Goal: Find contact information: Find contact information

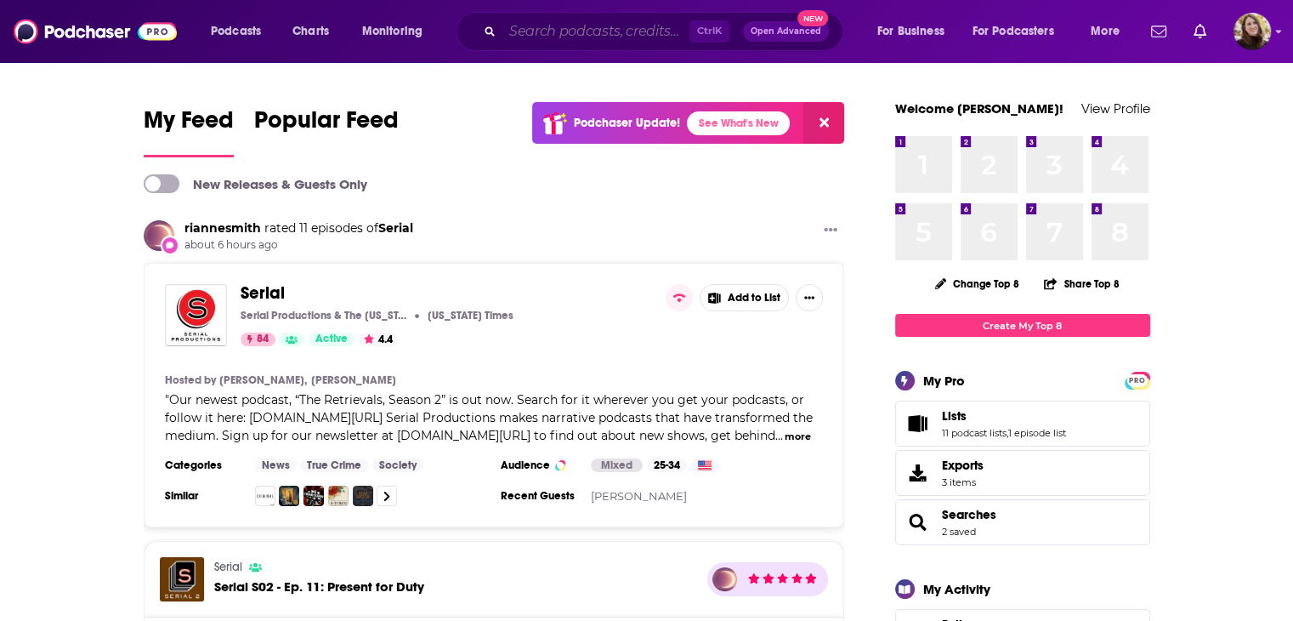
click at [564, 42] on input "Search podcasts, credits, & more..." at bounding box center [595, 31] width 187 height 27
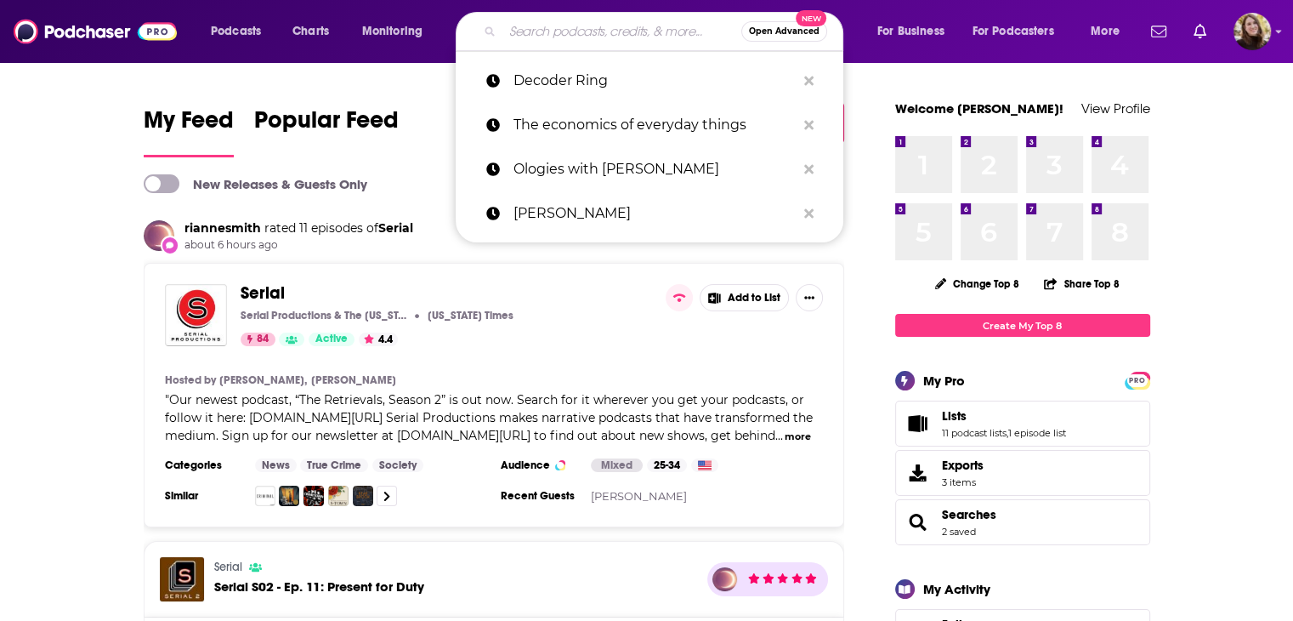
paste input "• IMO with [PERSON_NAME] and [PERSON_NAME]"
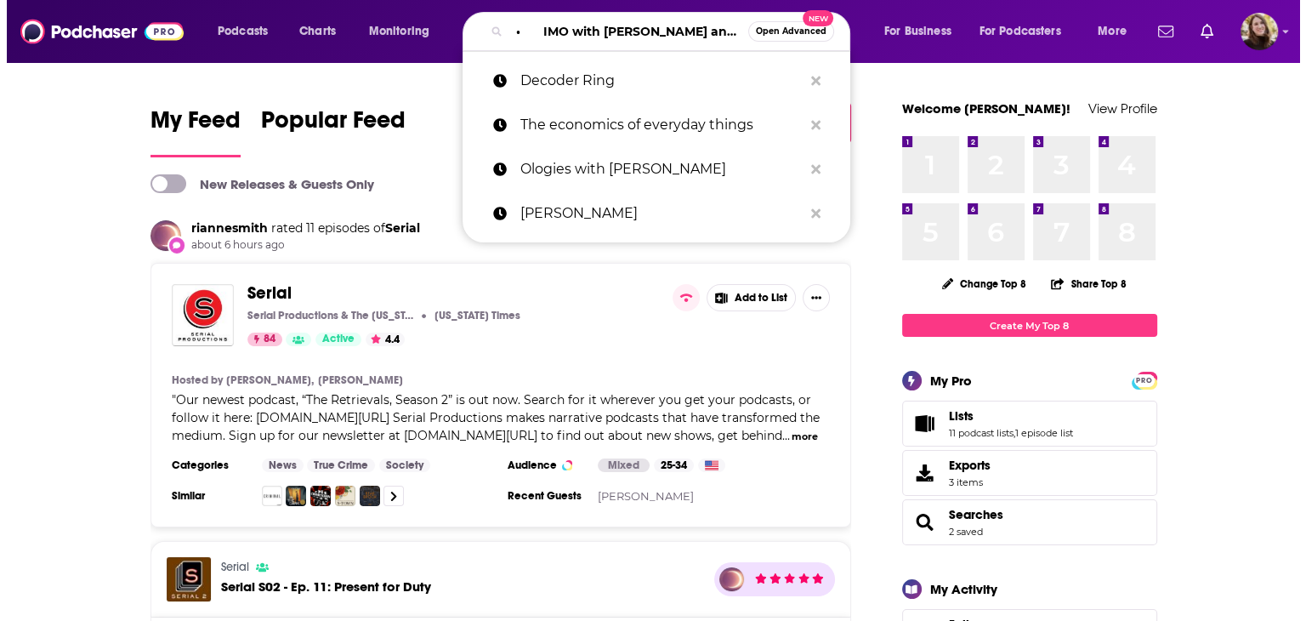
scroll to position [0, 124]
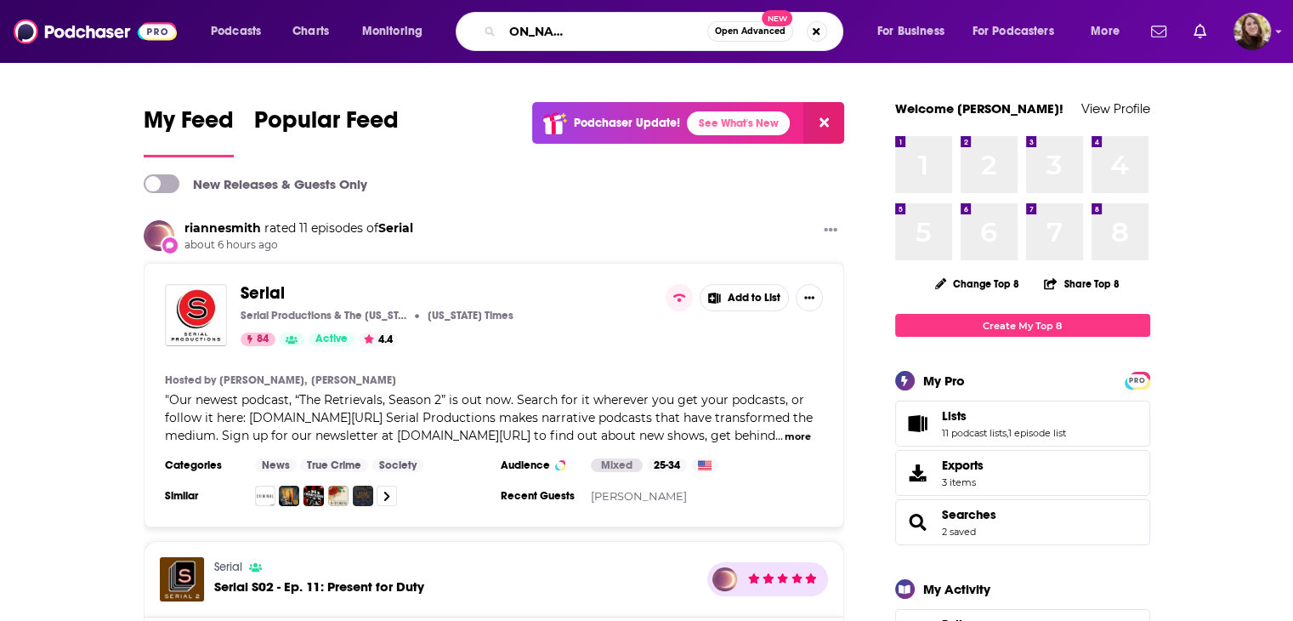
type input "• IMO with [PERSON_NAME] and [PERSON_NAME]"
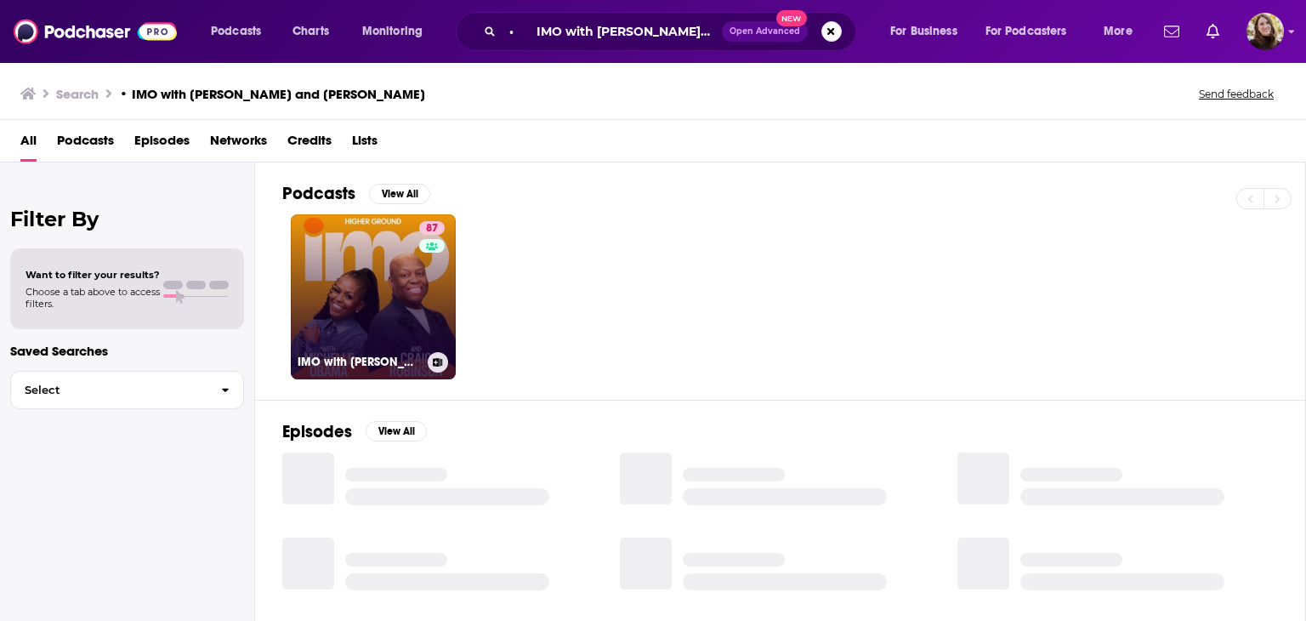
click at [340, 292] on link "87 IMO with [PERSON_NAME] and [PERSON_NAME]" at bounding box center [373, 296] width 165 height 165
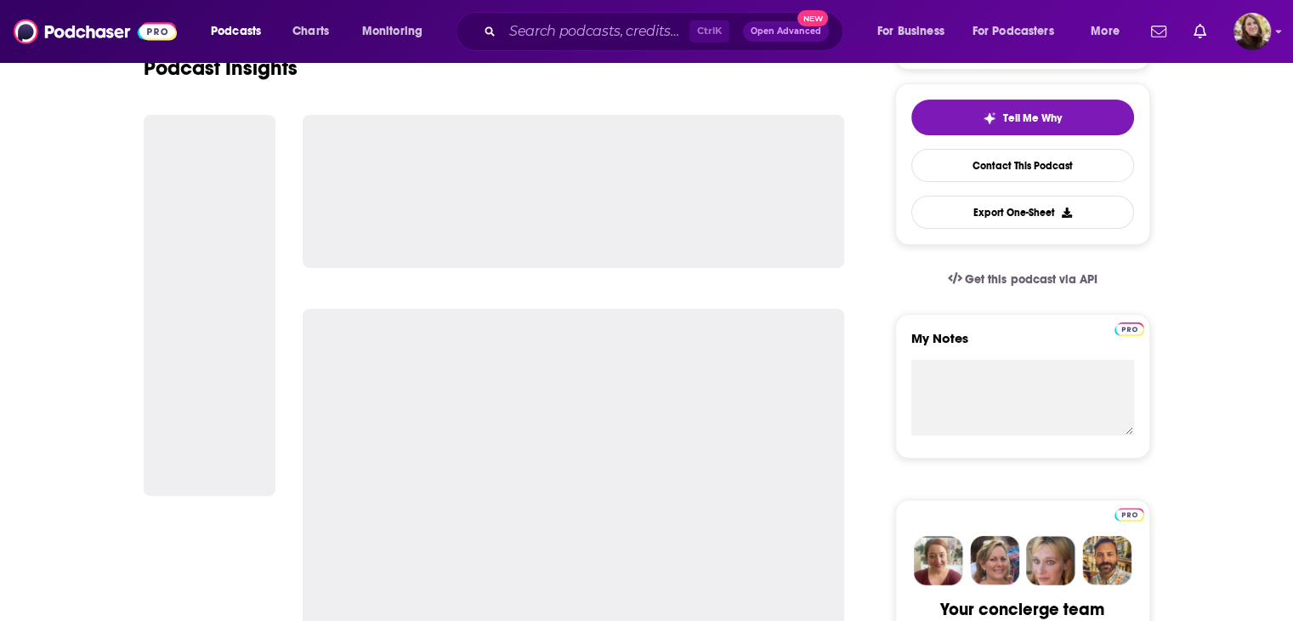
scroll to position [425, 0]
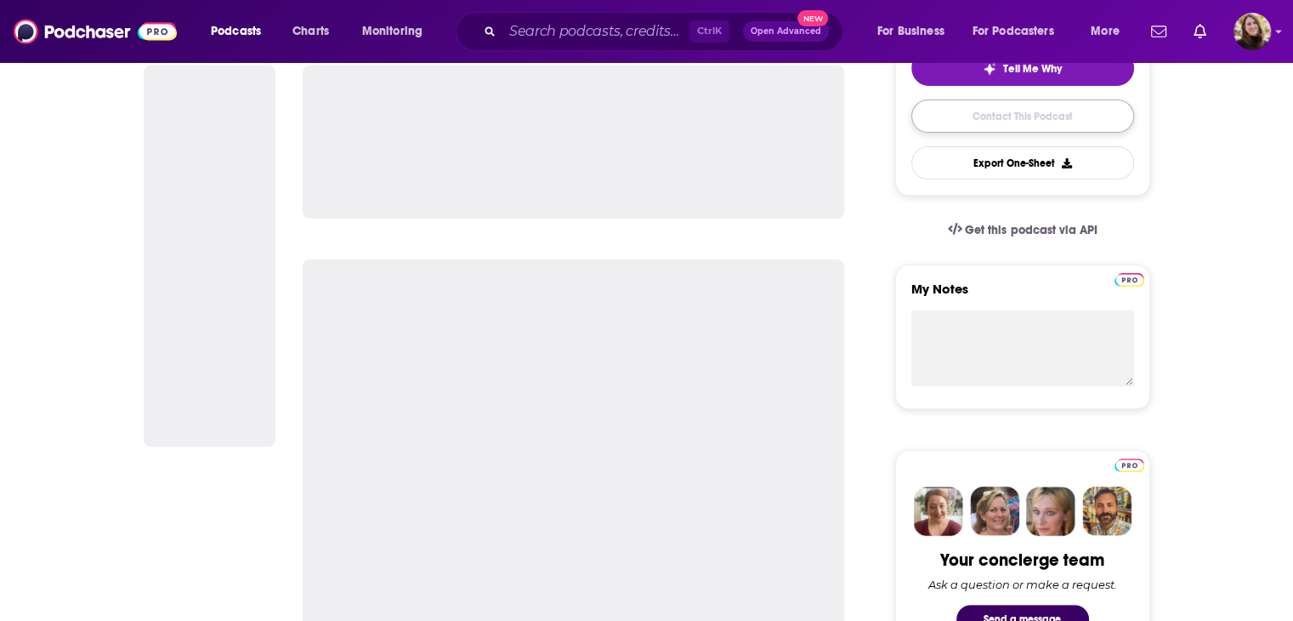
click at [989, 125] on link "Contact This Podcast" at bounding box center [1022, 115] width 223 height 33
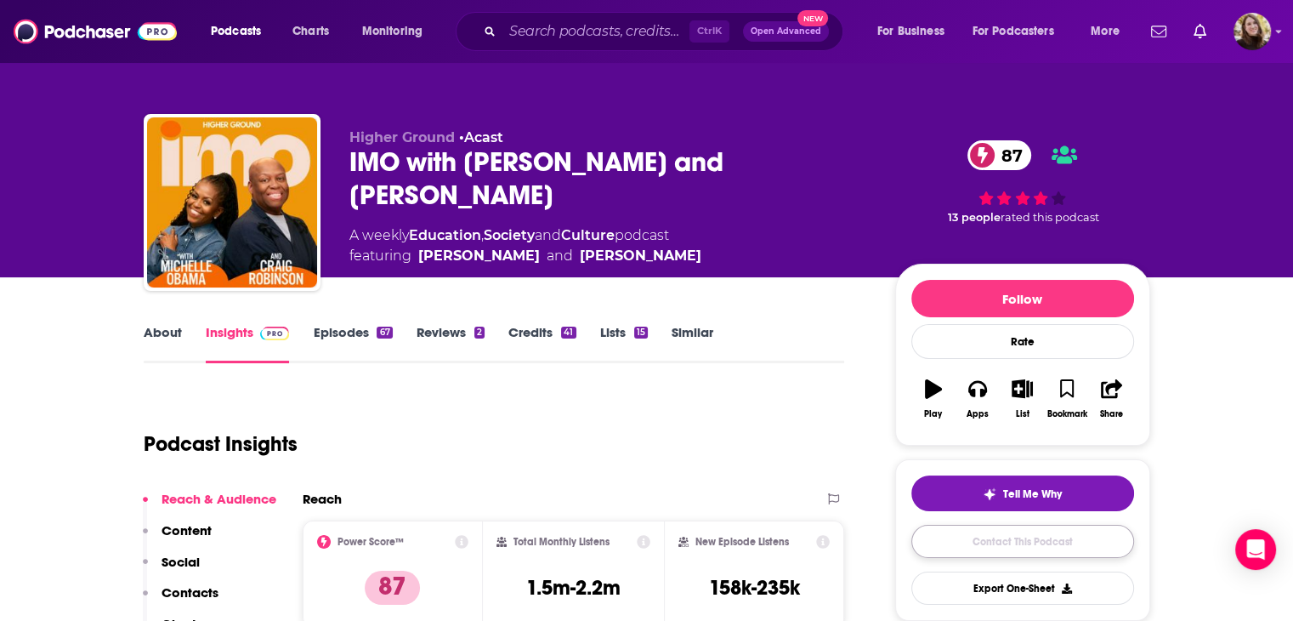
click at [1018, 540] on link "Contact This Podcast" at bounding box center [1022, 540] width 223 height 33
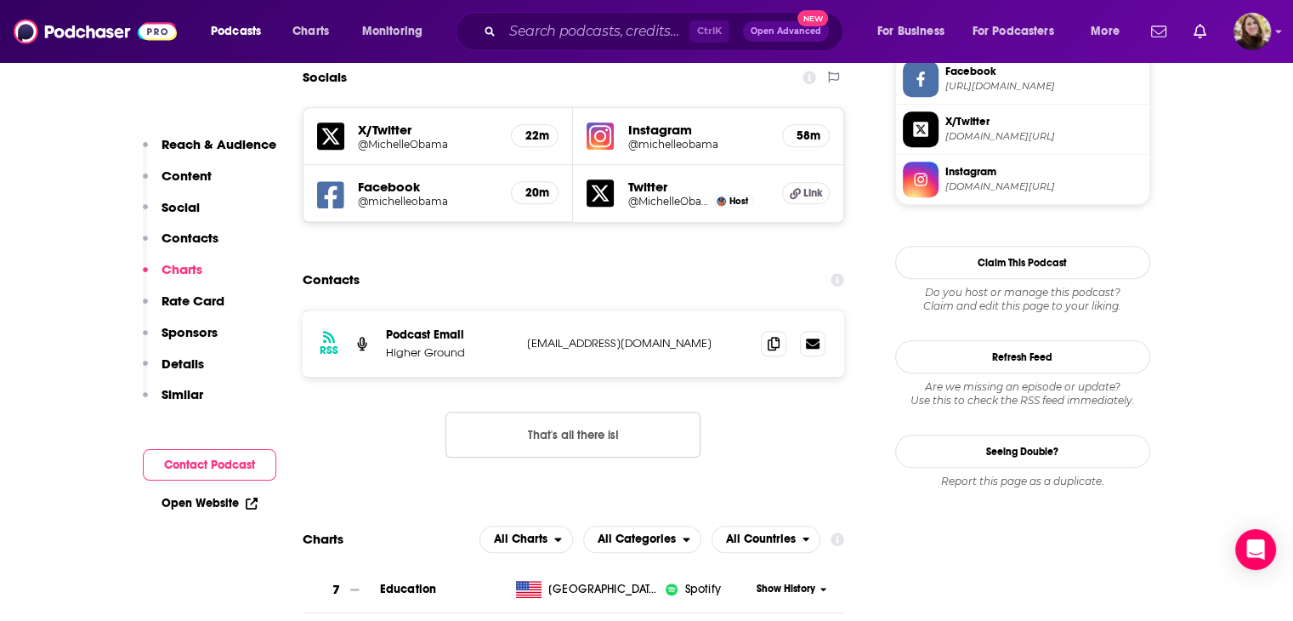
scroll to position [1486, 0]
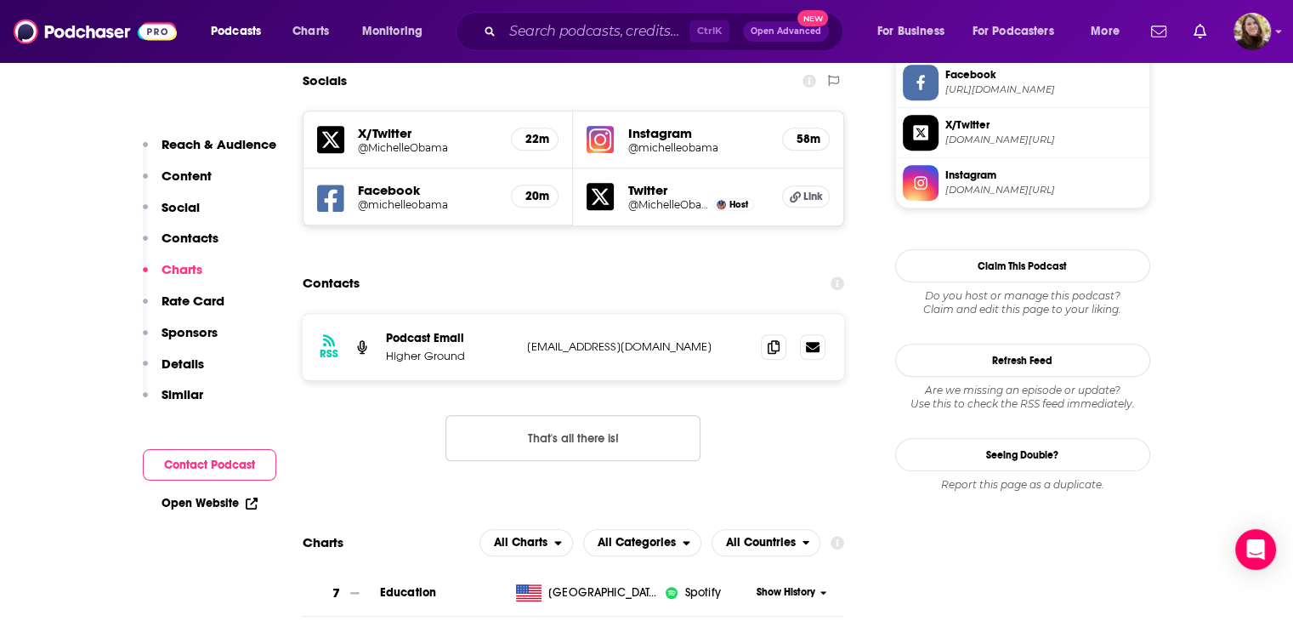
click at [737, 339] on p "[EMAIL_ADDRESS][DOMAIN_NAME]" at bounding box center [637, 346] width 221 height 14
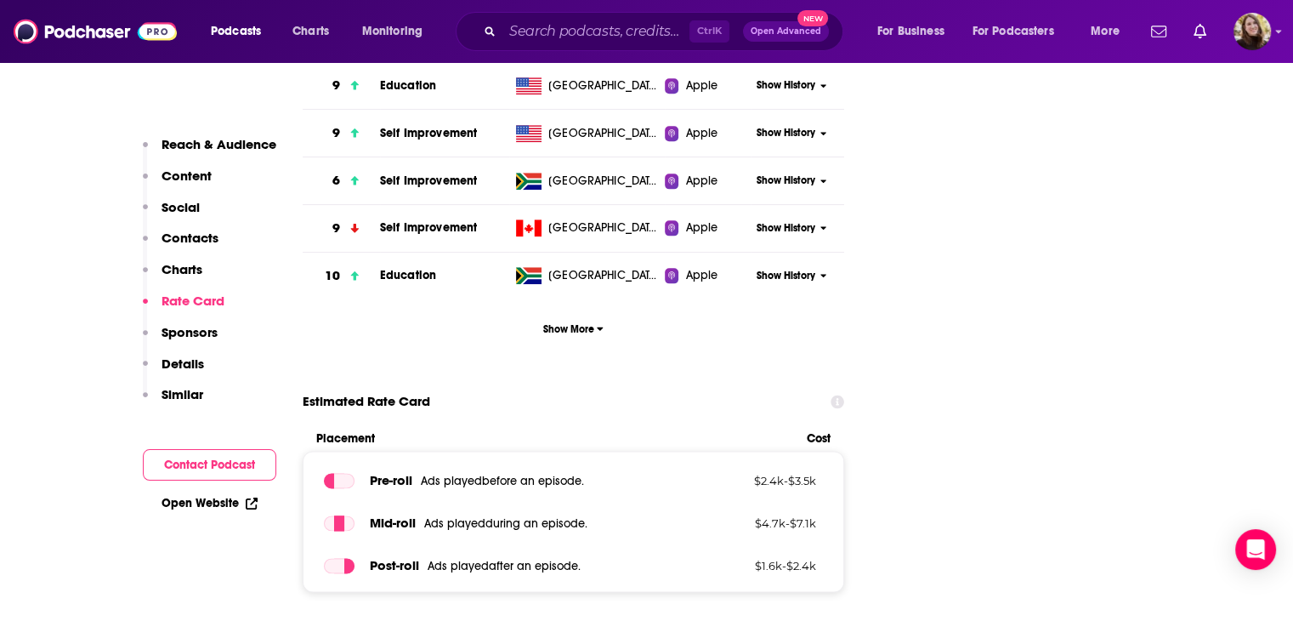
scroll to position [1445, 0]
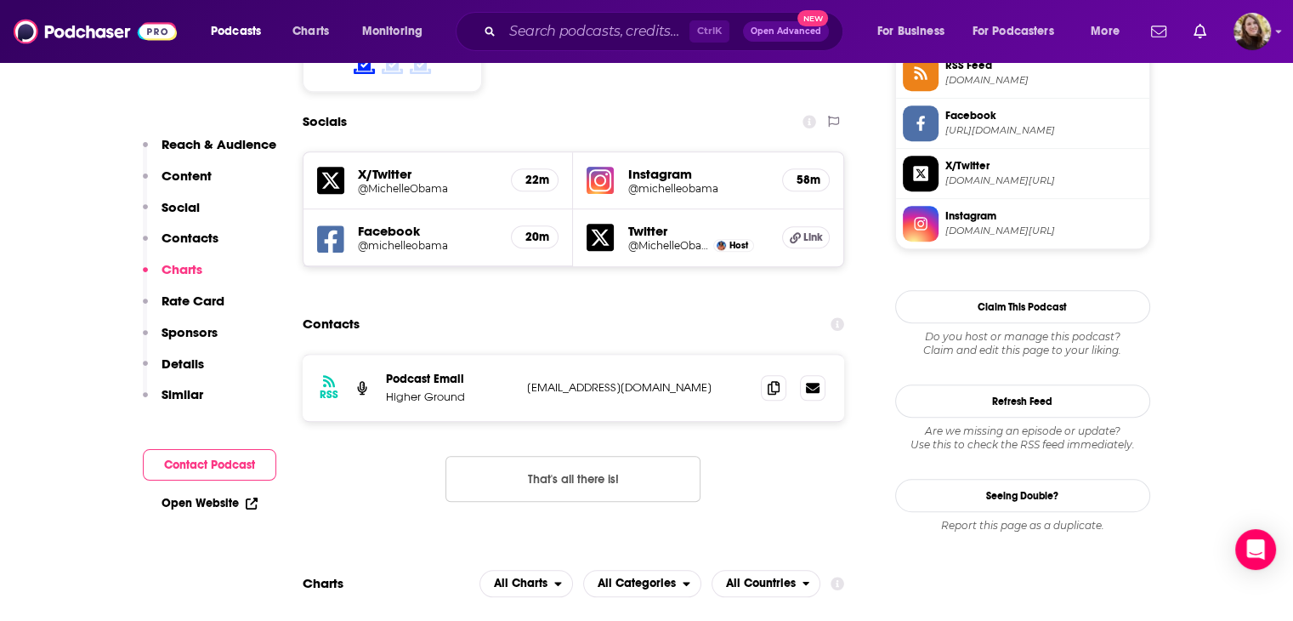
drag, startPoint x: 746, startPoint y: 289, endPoint x: 527, endPoint y: 293, distance: 219.3
click at [527, 380] on p "[EMAIL_ADDRESS][DOMAIN_NAME]" at bounding box center [637, 387] width 221 height 14
copy p "[EMAIL_ADDRESS][DOMAIN_NAME]"
click at [578, 25] on input "Search podcasts, credits, & more..." at bounding box center [595, 31] width 187 height 27
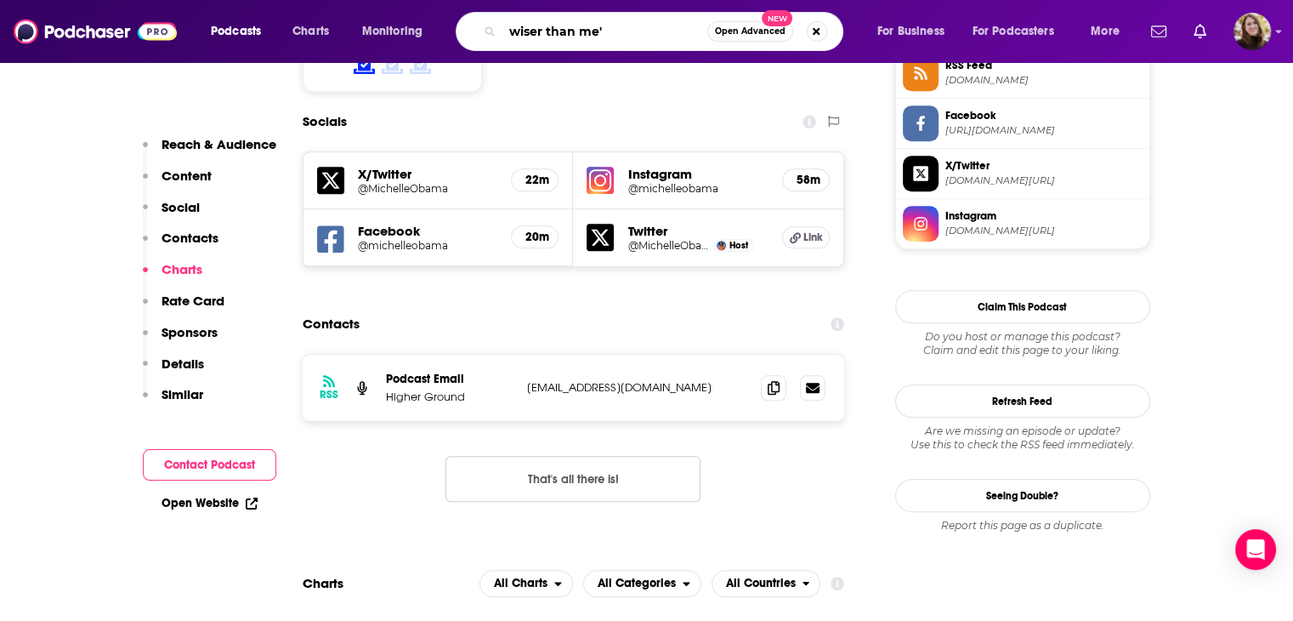
type input "wiser than me"
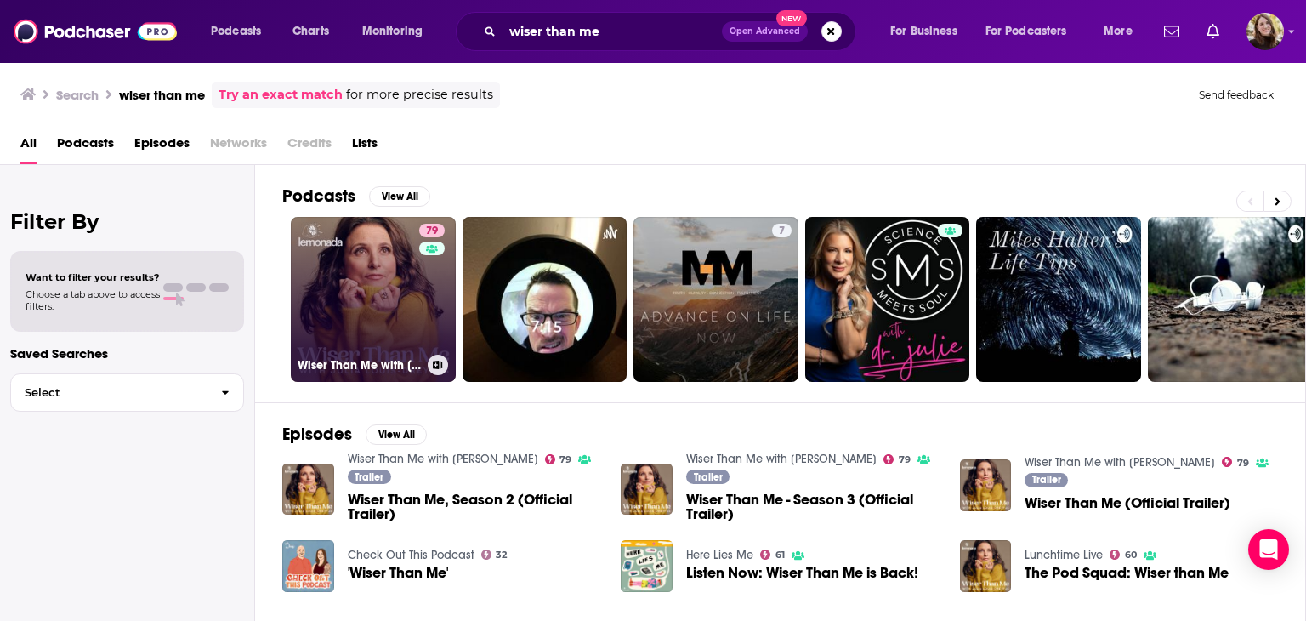
click at [363, 259] on link "79 Wiser Than Me with [PERSON_NAME]" at bounding box center [373, 299] width 165 height 165
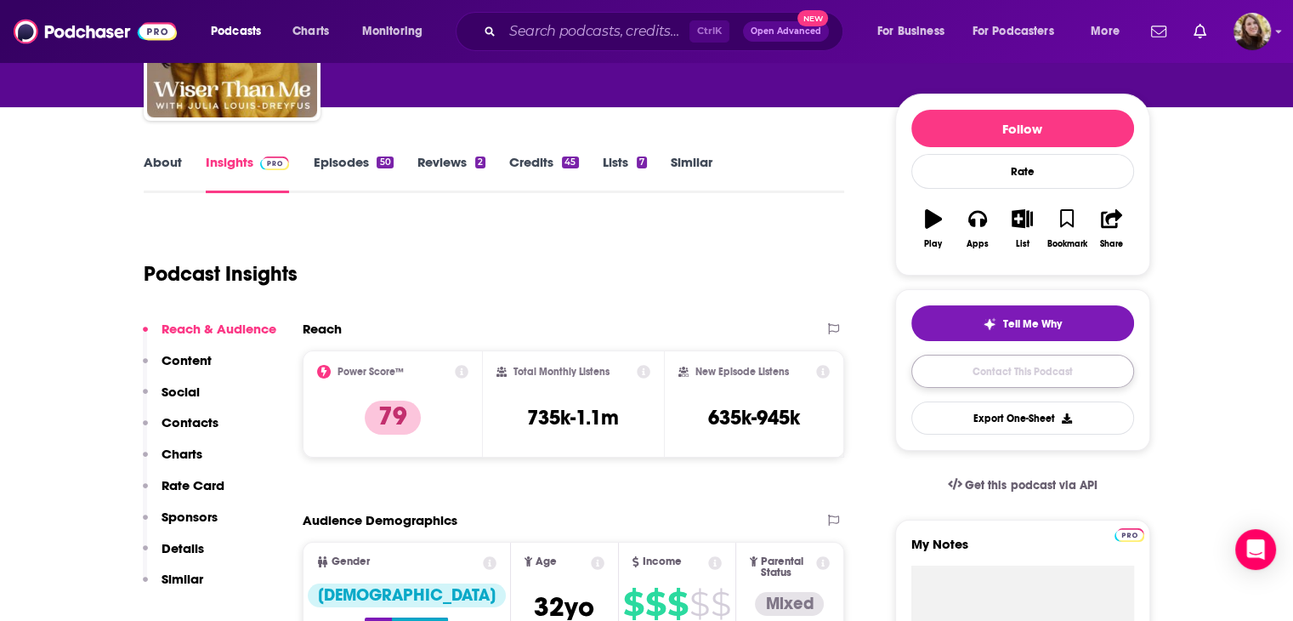
click at [989, 375] on link "Contact This Podcast" at bounding box center [1022, 370] width 223 height 33
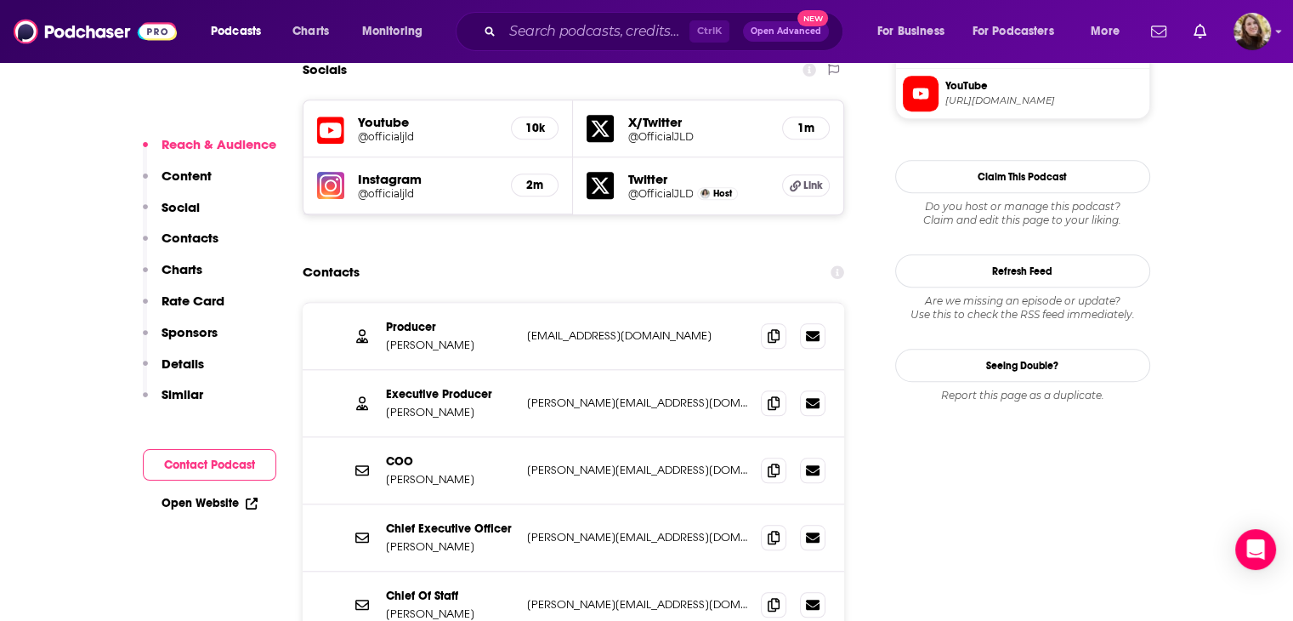
scroll to position [1355, 0]
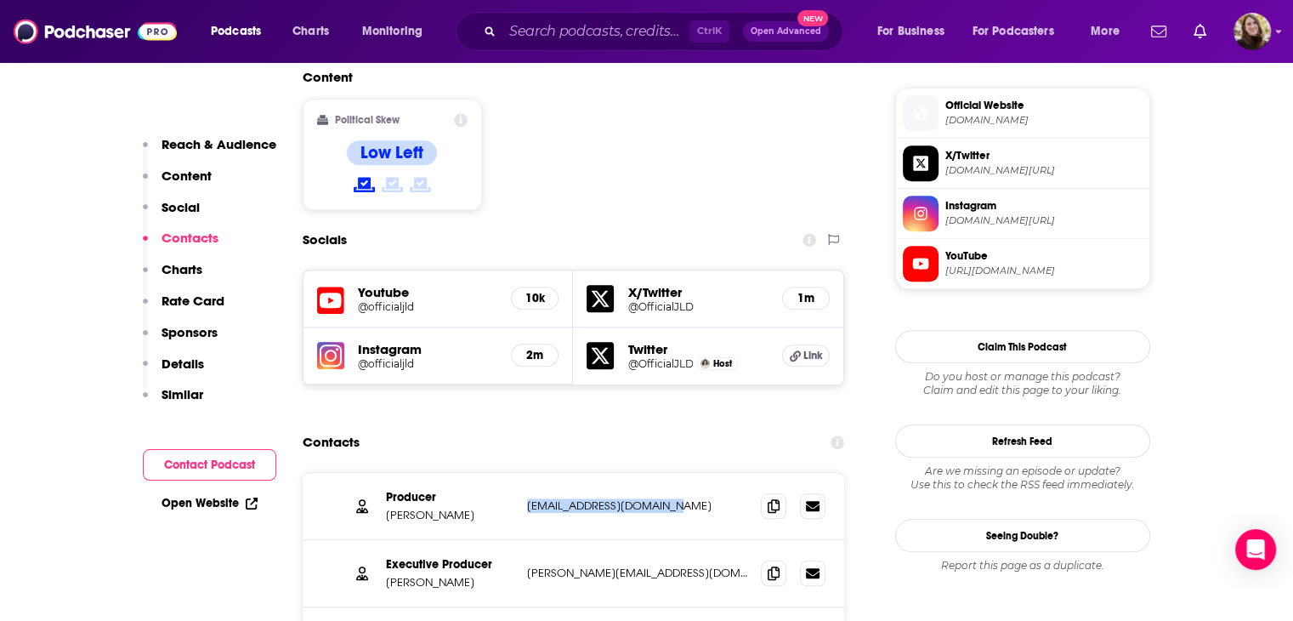
drag, startPoint x: 701, startPoint y: 417, endPoint x: 525, endPoint y: 419, distance: 176.0
click at [525, 473] on div "Producer [PERSON_NAME] [PERSON_NAME][EMAIL_ADDRESS][DOMAIN_NAME] [PERSON_NAME][…" at bounding box center [574, 506] width 542 height 67
copy p "[EMAIL_ADDRESS][DOMAIN_NAME]"
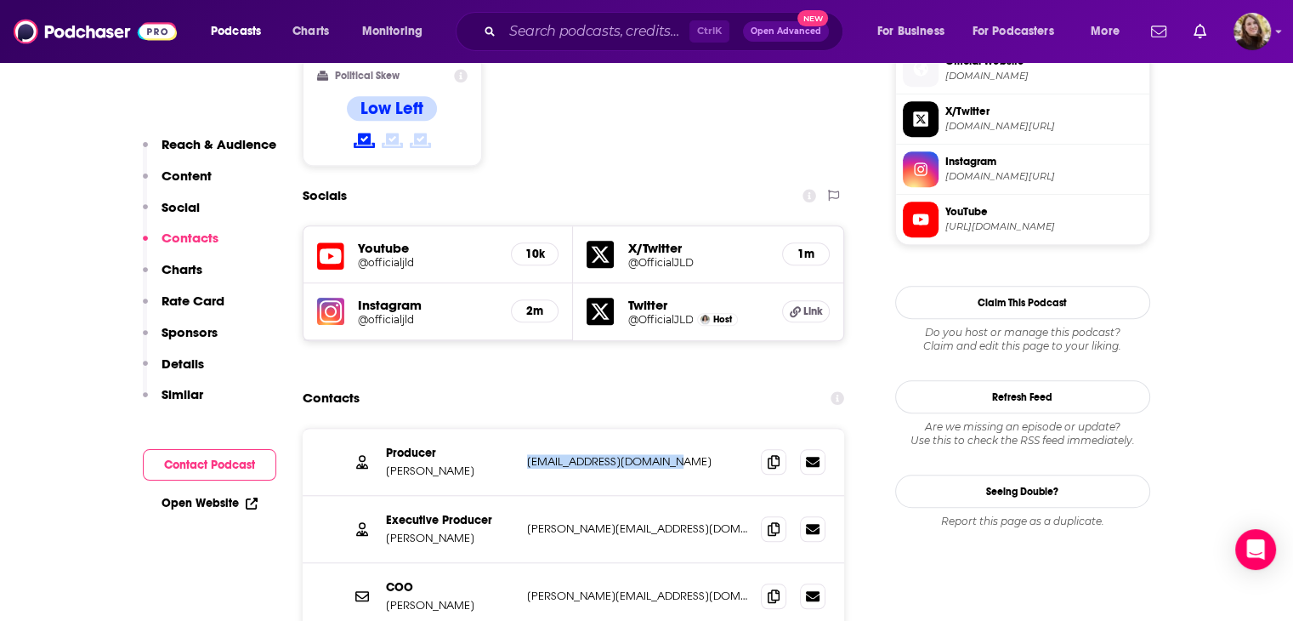
scroll to position [1440, 0]
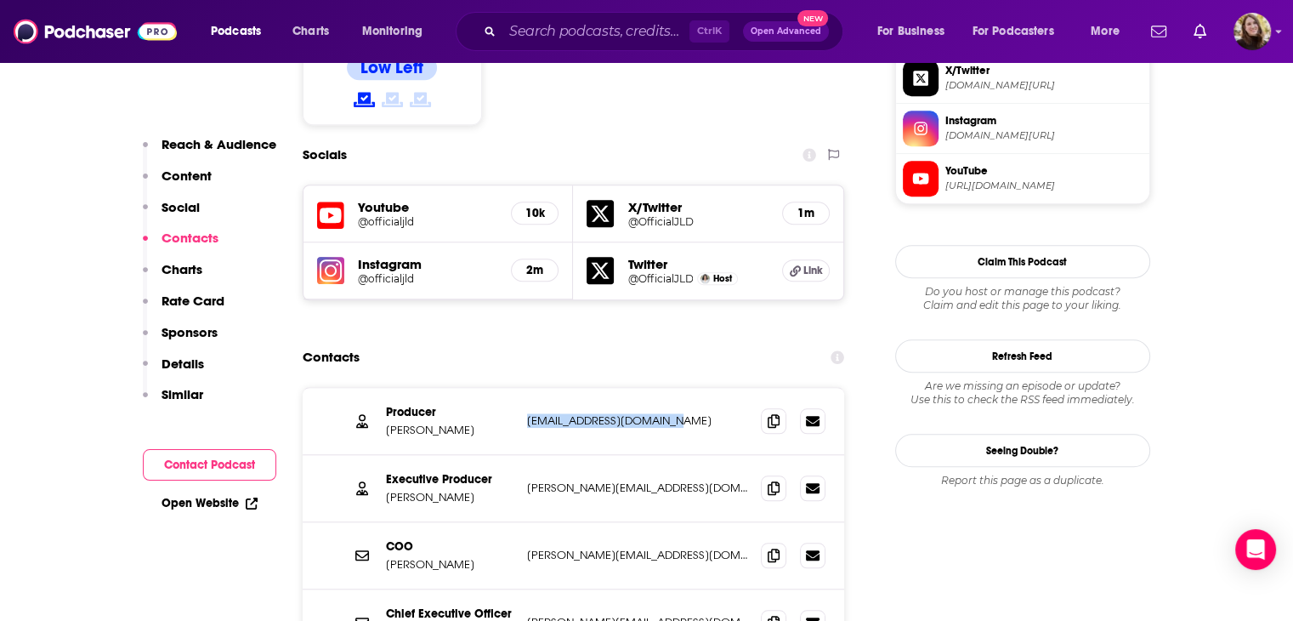
drag, startPoint x: 696, startPoint y: 401, endPoint x: 517, endPoint y: 404, distance: 179.4
click at [517, 455] on div "Executive Producer [PERSON_NAME] [PERSON_NAME][EMAIL_ADDRESS][DOMAIN_NAME] [PER…" at bounding box center [574, 488] width 542 height 67
copy div "[PERSON_NAME][EMAIL_ADDRESS][DOMAIN_NAME]"
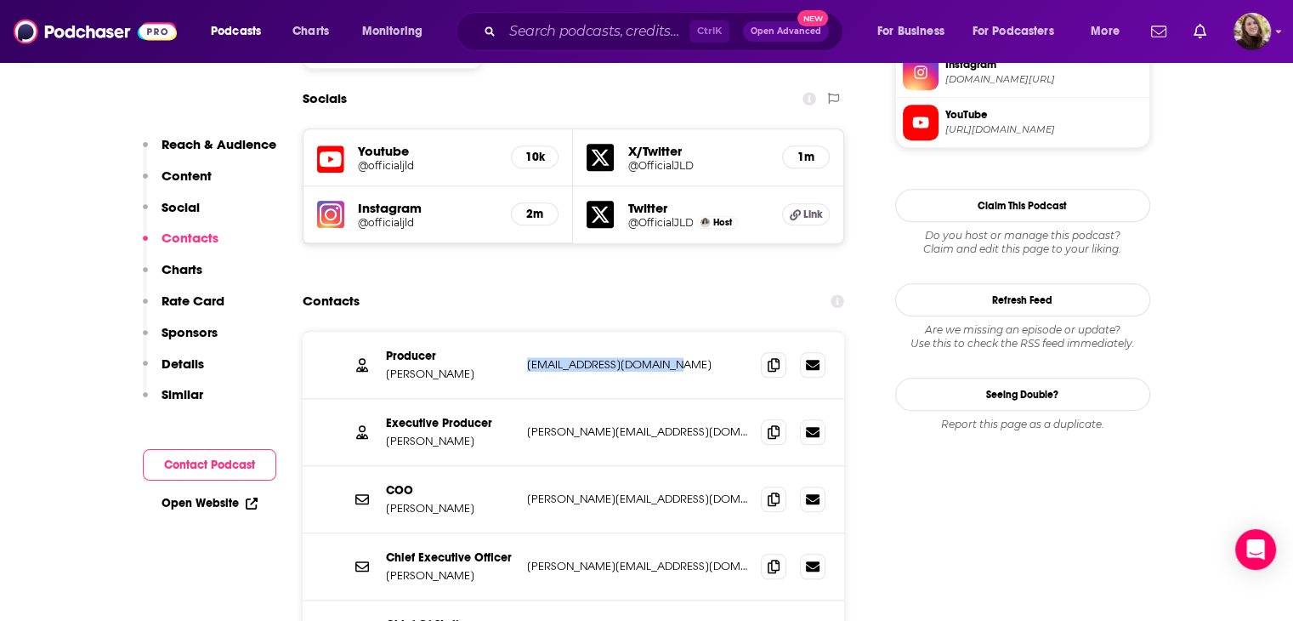
scroll to position [1610, 0]
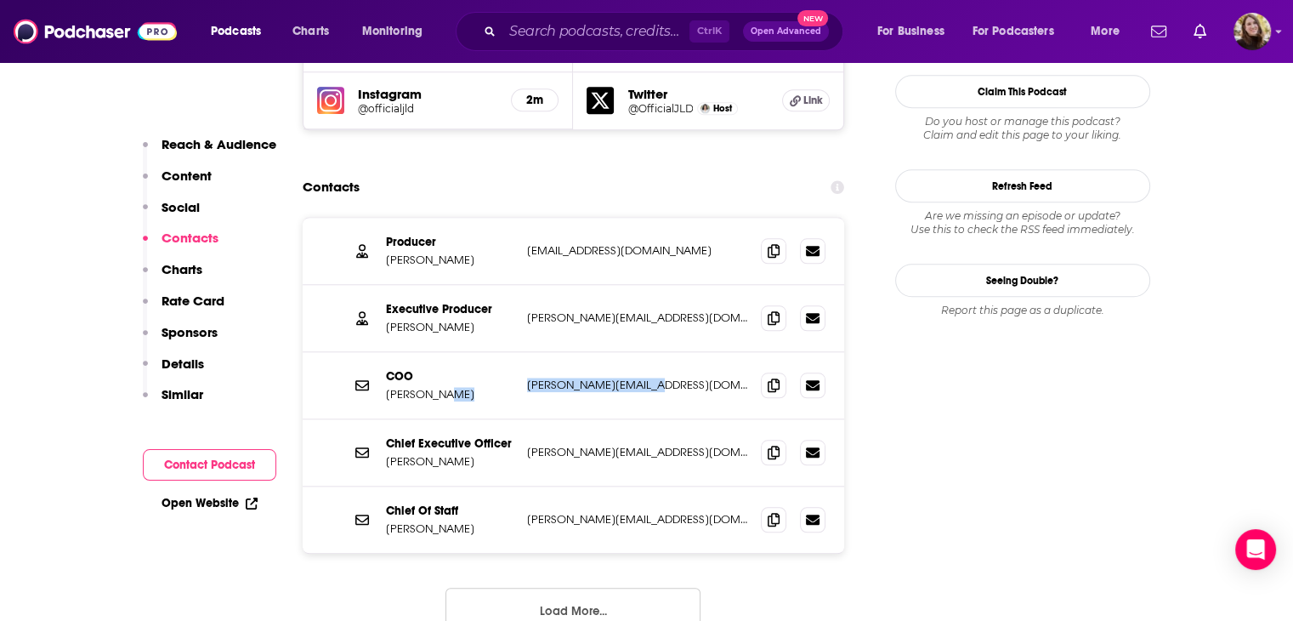
drag, startPoint x: 663, startPoint y: 298, endPoint x: 507, endPoint y: 303, distance: 156.5
click at [0, 0] on div "COO [PERSON_NAME] [PERSON_NAME][EMAIL_ADDRESS][DOMAIN_NAME] [PERSON_NAME][EMAIL…" at bounding box center [0, 0] width 0 height 0
drag, startPoint x: 694, startPoint y: 361, endPoint x: 507, endPoint y: 368, distance: 186.3
click at [0, 0] on div "Chief Executive Officer [PERSON_NAME] Kramer [EMAIL_ADDRESS][DOMAIN_NAME] [PERS…" at bounding box center [0, 0] width 0 height 0
copy div "r [PERSON_NAME][EMAIL_ADDRESS][DOMAIN_NAME]"
